Goal: Information Seeking & Learning: Find specific page/section

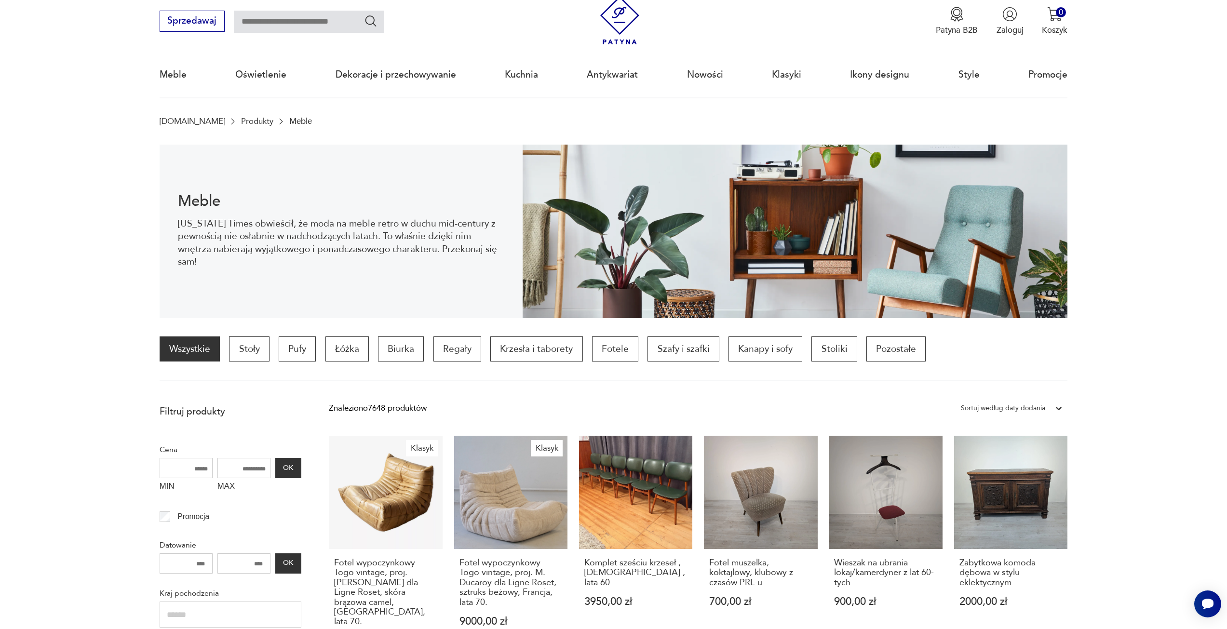
click at [14, 221] on section "Meble [US_STATE] Times obwieścił, że moda na meble retro w duchu mid-century z …" at bounding box center [613, 232] width 1227 height 174
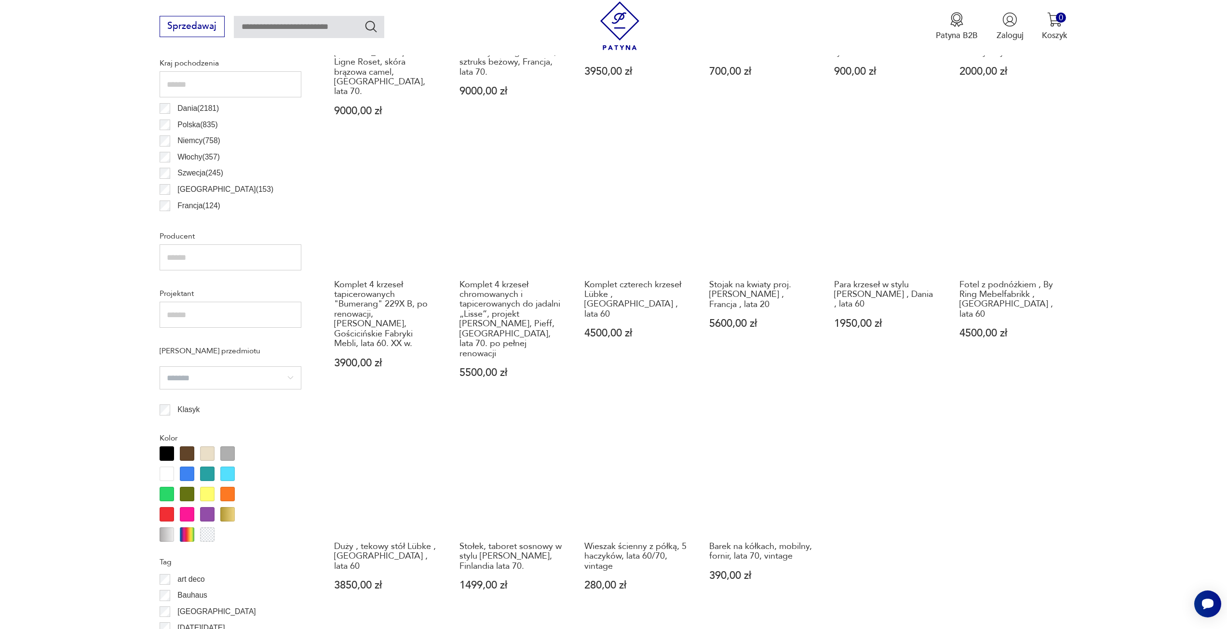
scroll to position [658, 0]
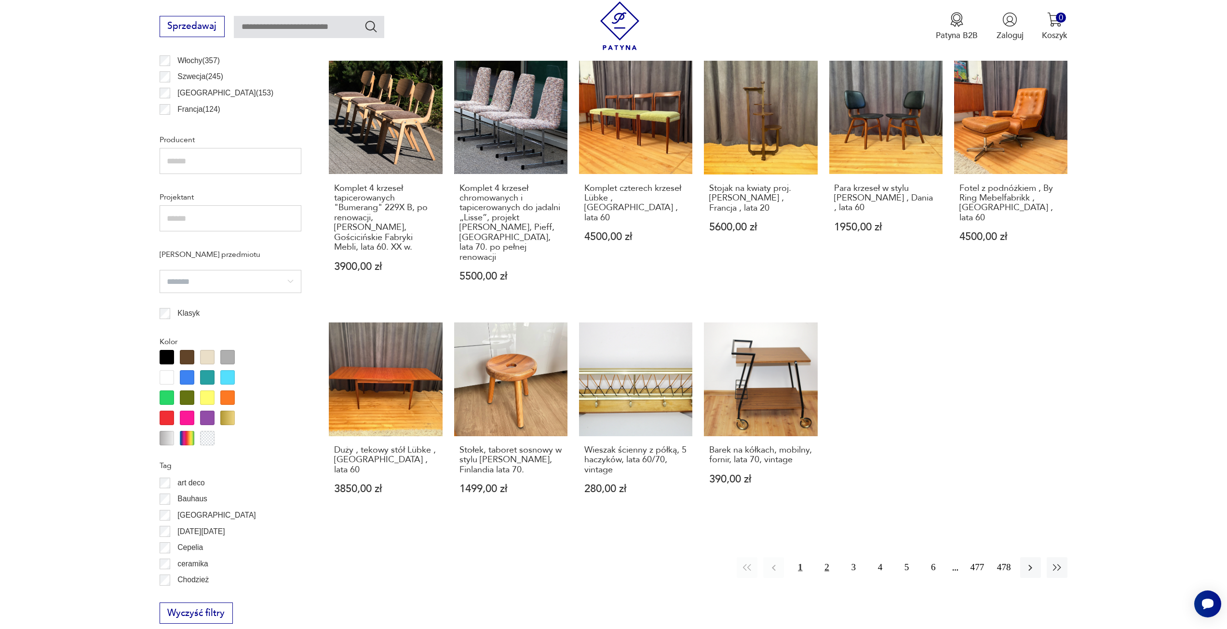
click at [824, 557] on button "2" at bounding box center [826, 567] width 21 height 21
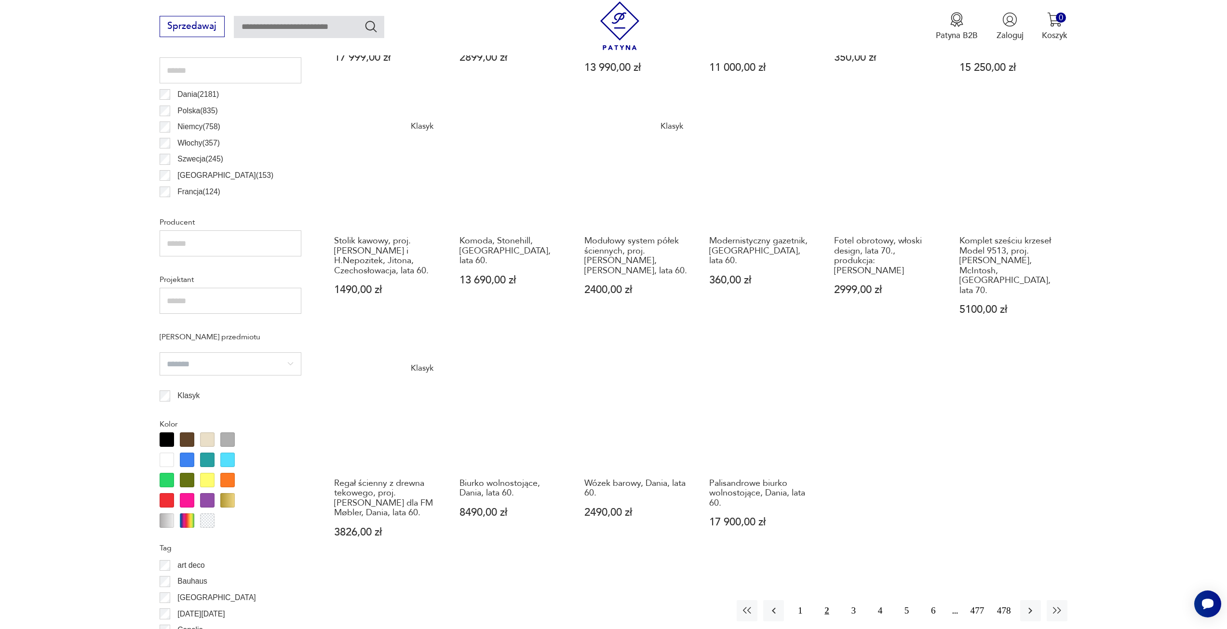
scroll to position [624, 0]
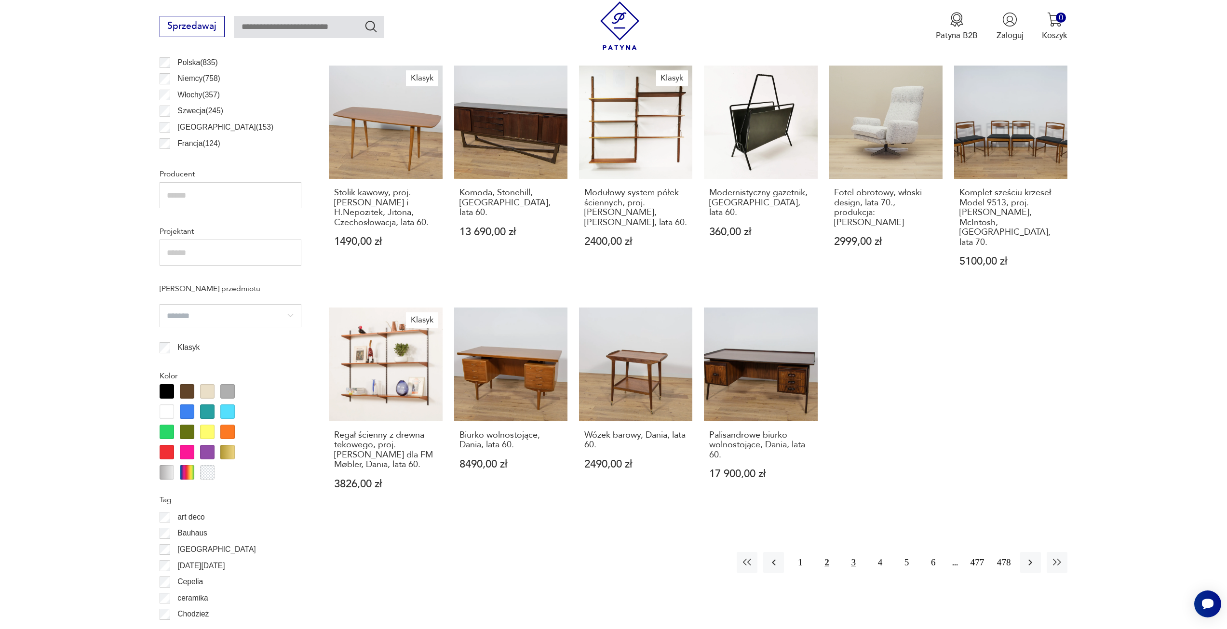
click at [852, 552] on button "3" at bounding box center [853, 562] width 21 height 21
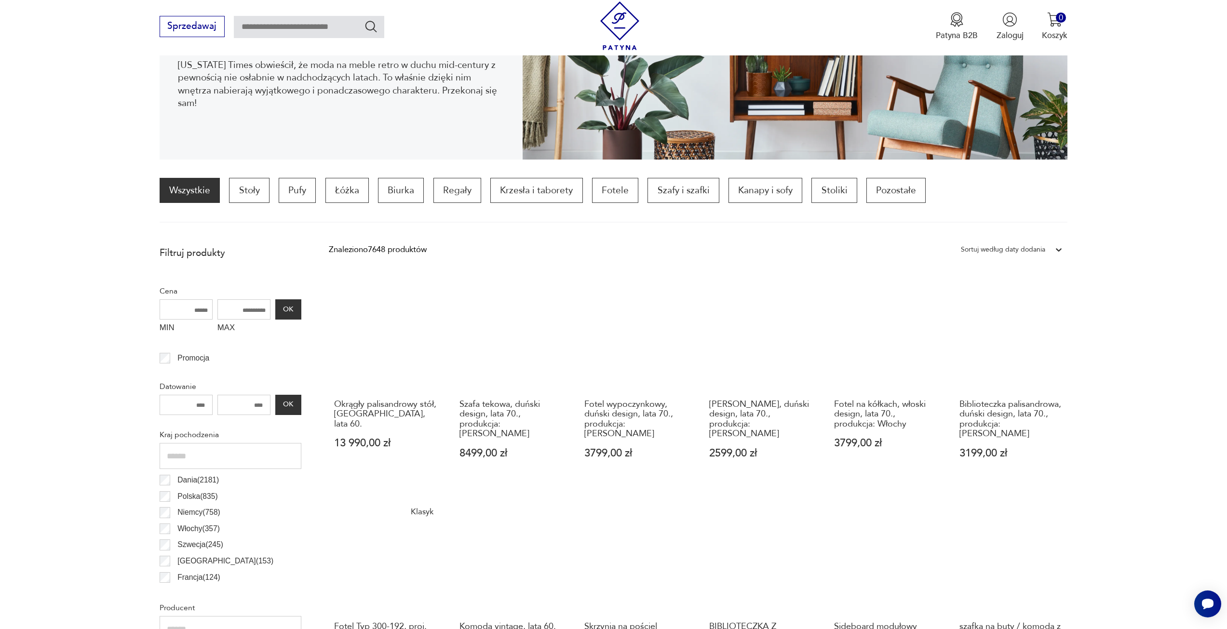
scroll to position [94, 0]
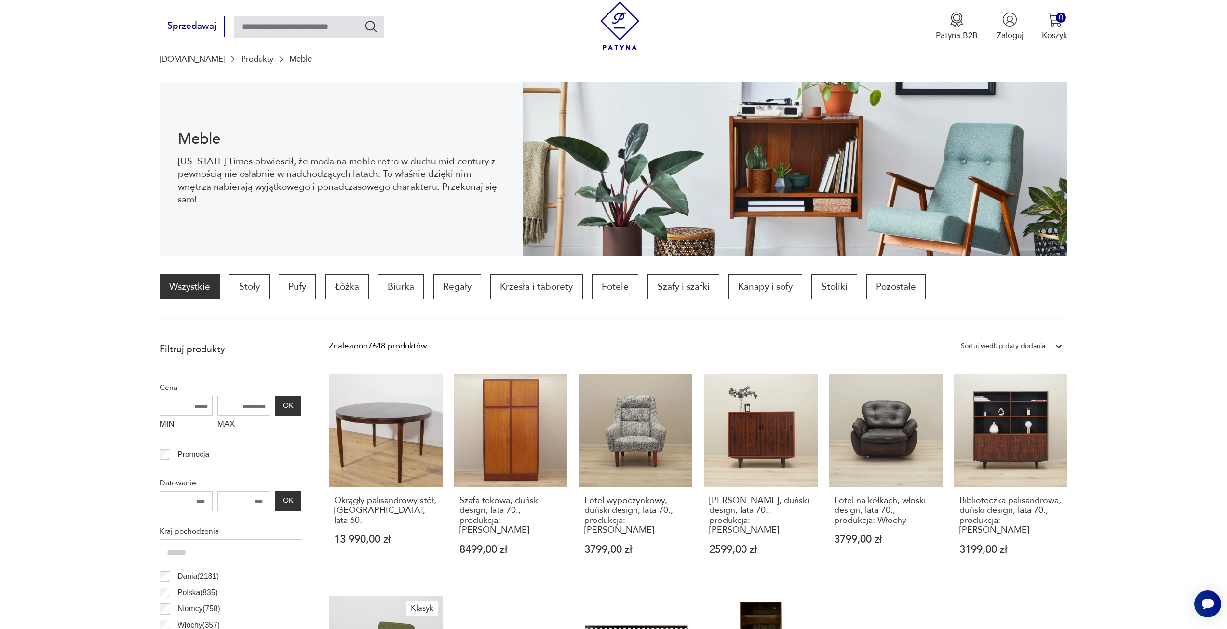
click at [281, 21] on input "text" at bounding box center [309, 27] width 150 height 22
type input "*****"
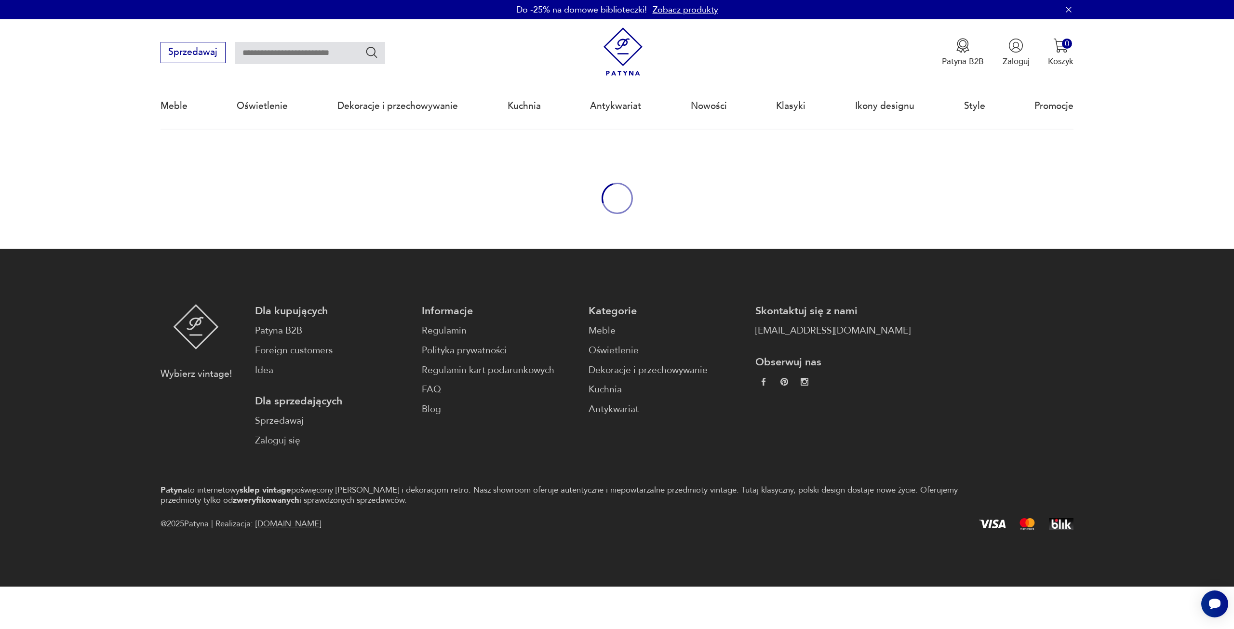
type input "*****"
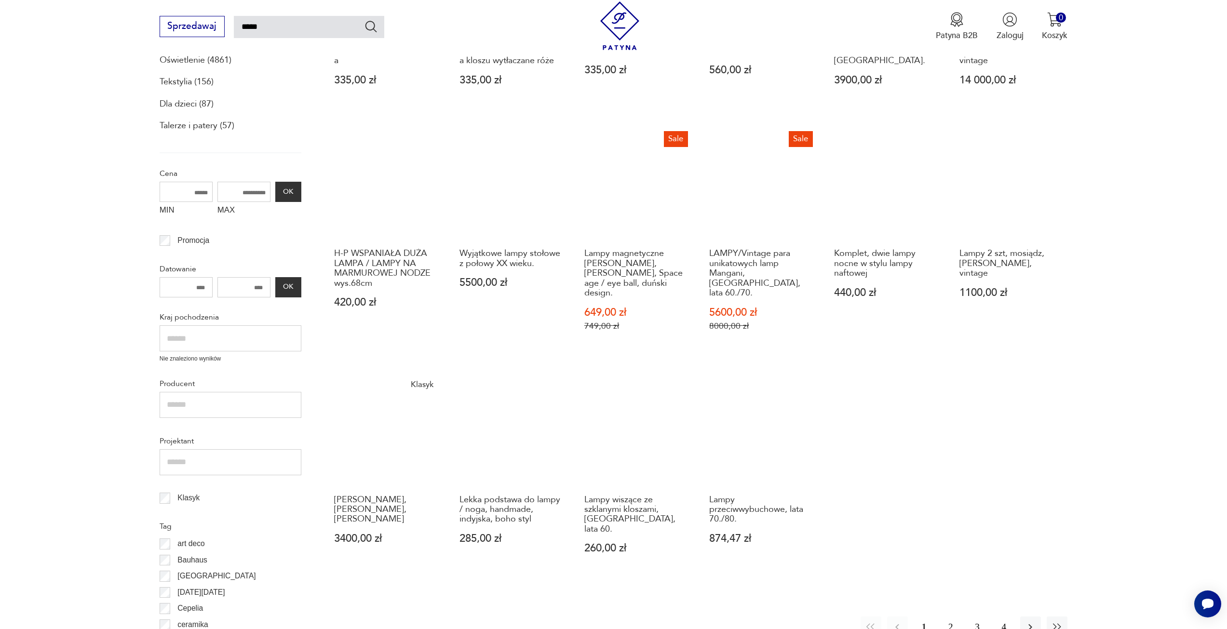
scroll to position [370, 0]
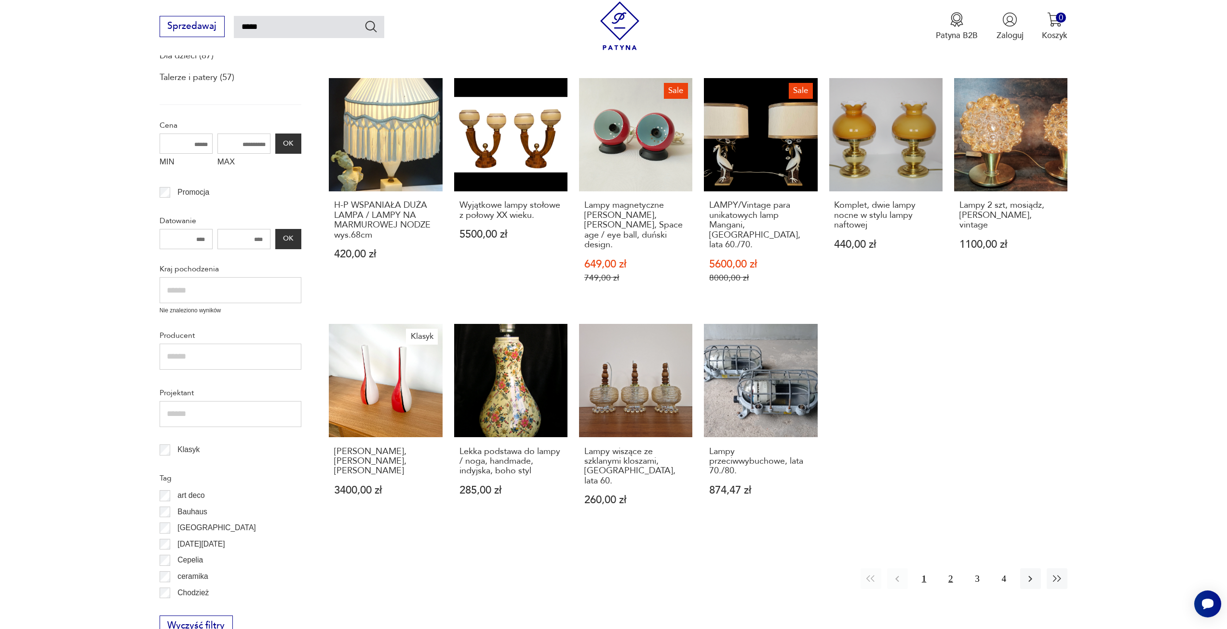
click at [954, 568] on button "2" at bounding box center [950, 578] width 21 height 21
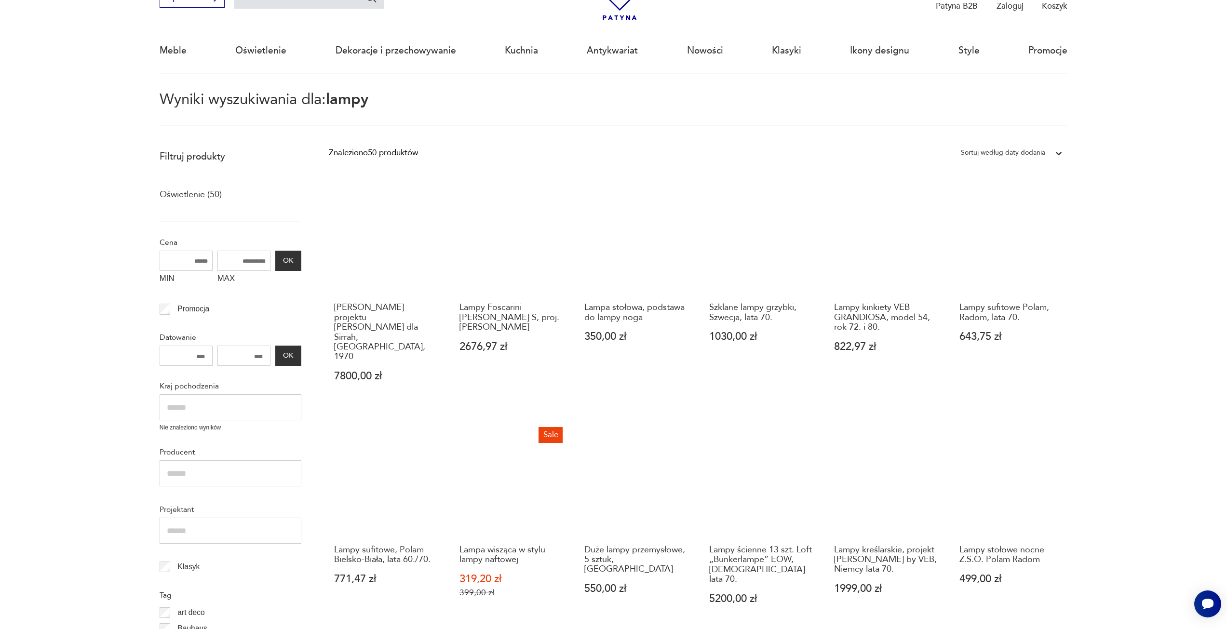
scroll to position [248, 0]
